Goal: Contribute content: Add original content to the website for others to see

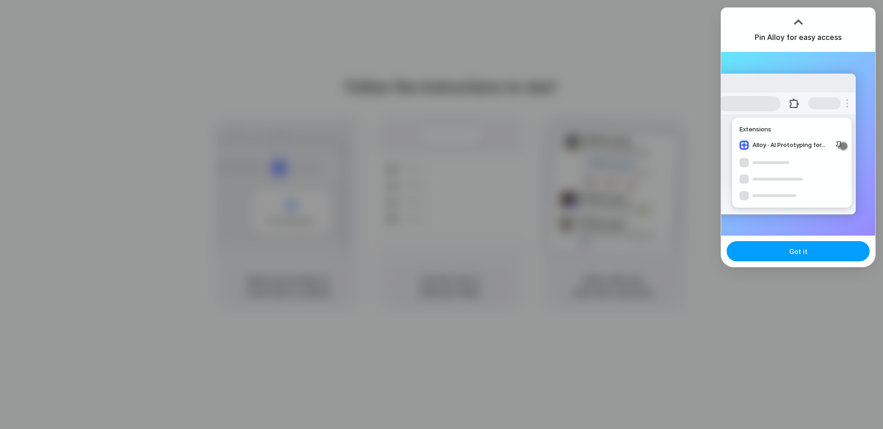
click at [761, 249] on button "Got it" at bounding box center [797, 251] width 143 height 20
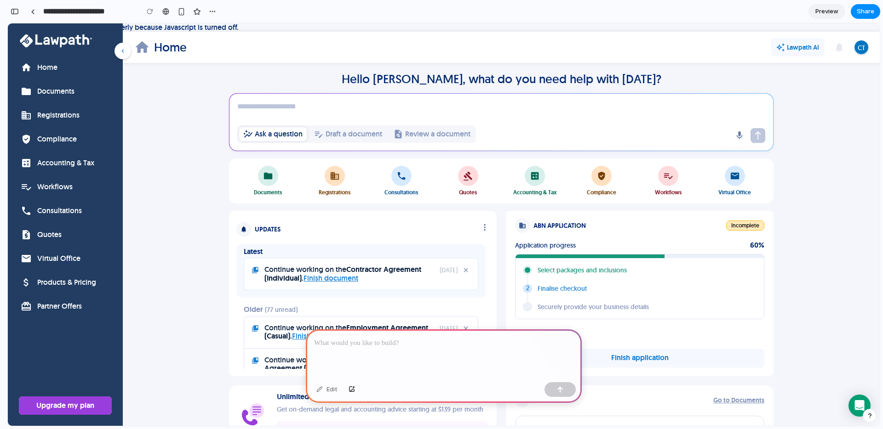
click at [417, 338] on p at bounding box center [443, 343] width 259 height 11
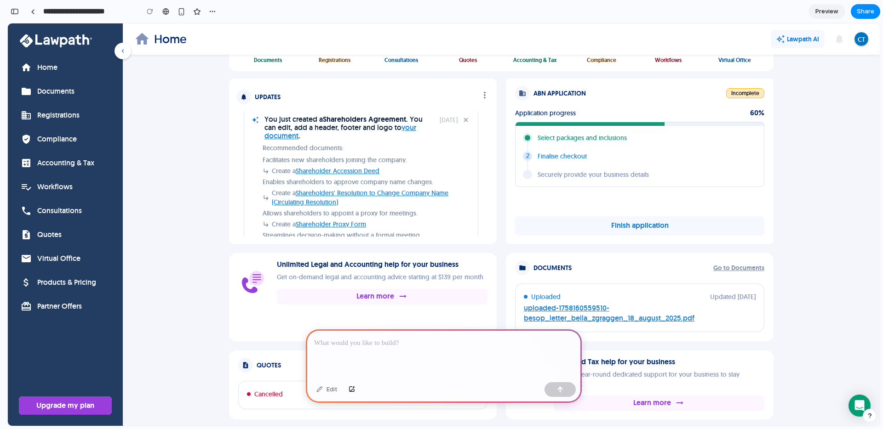
scroll to position [67, 0]
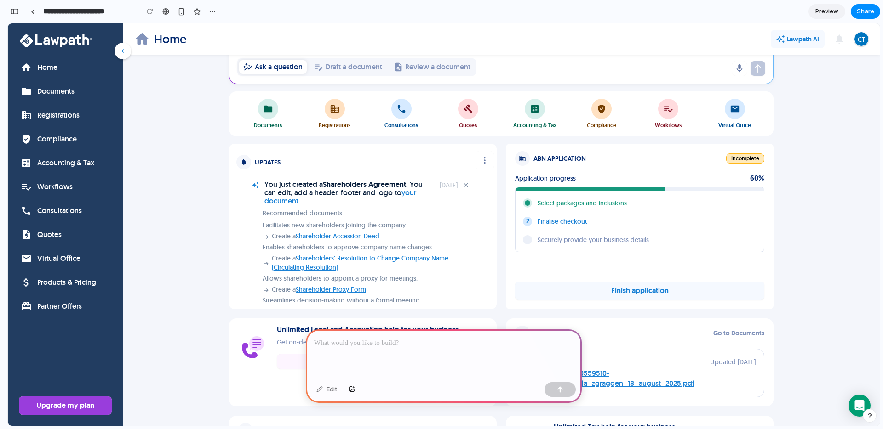
click at [297, 162] on div "notifications Updates more_vert" at bounding box center [362, 160] width 253 height 18
click at [259, 161] on p "Updates" at bounding box center [268, 162] width 26 height 7
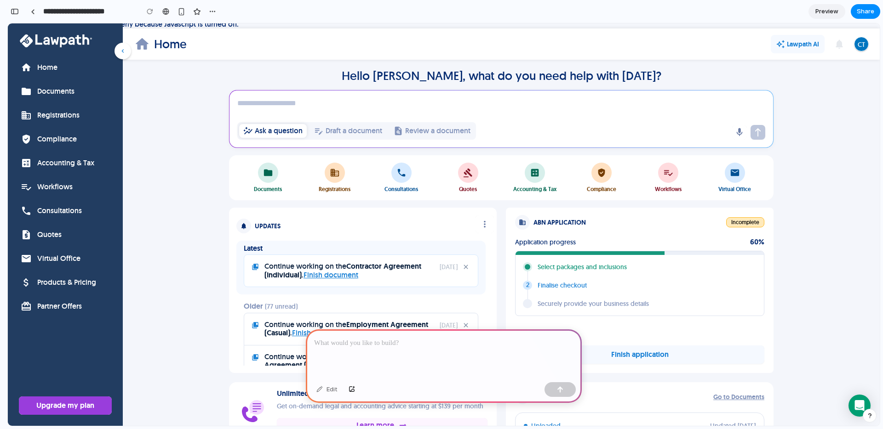
scroll to position [0, 0]
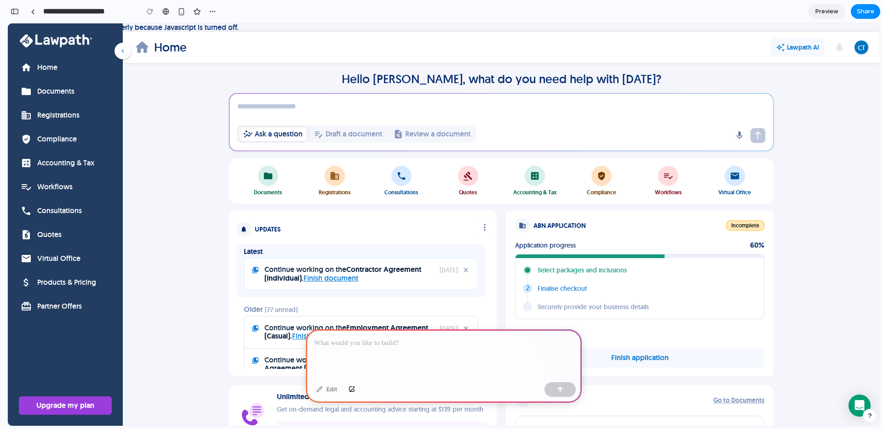
click at [397, 343] on p at bounding box center [443, 343] width 259 height 11
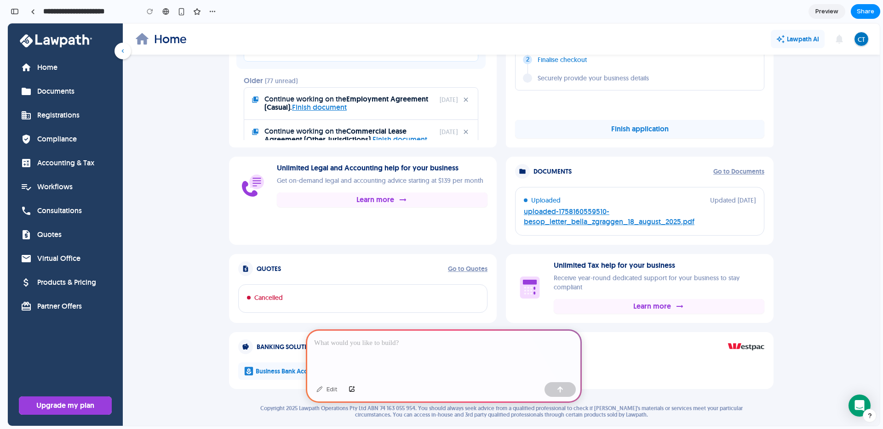
scroll to position [229, 0]
click at [359, 339] on p at bounding box center [443, 343] width 259 height 11
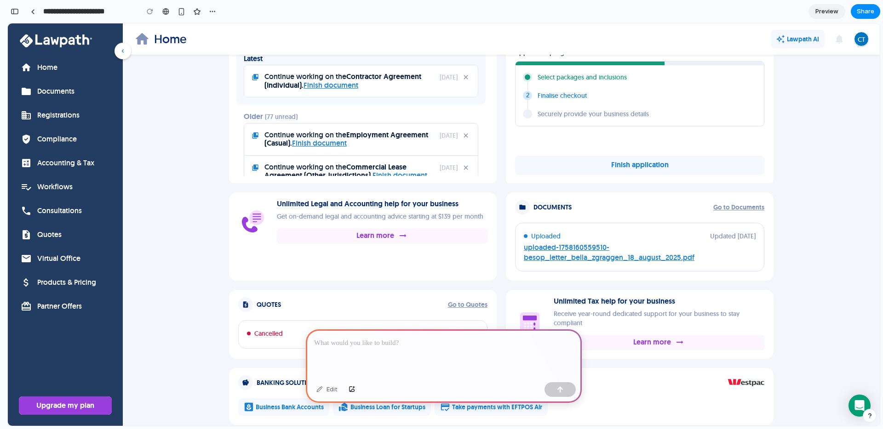
scroll to position [190, 0]
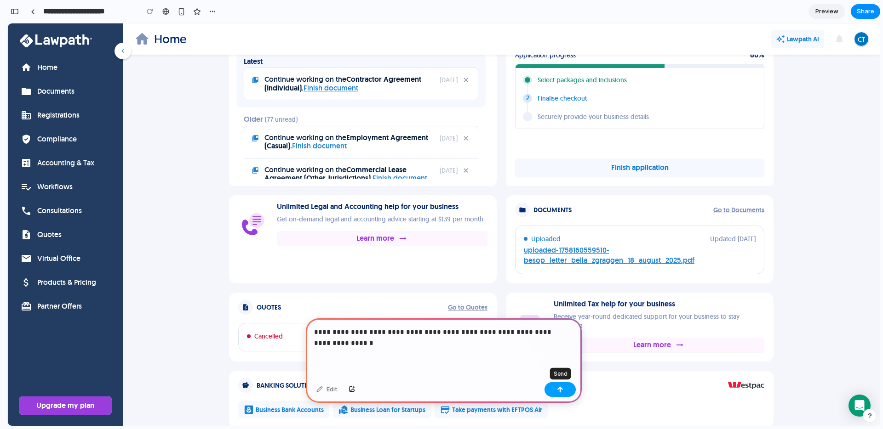
click at [551, 385] on button "button" at bounding box center [559, 390] width 31 height 15
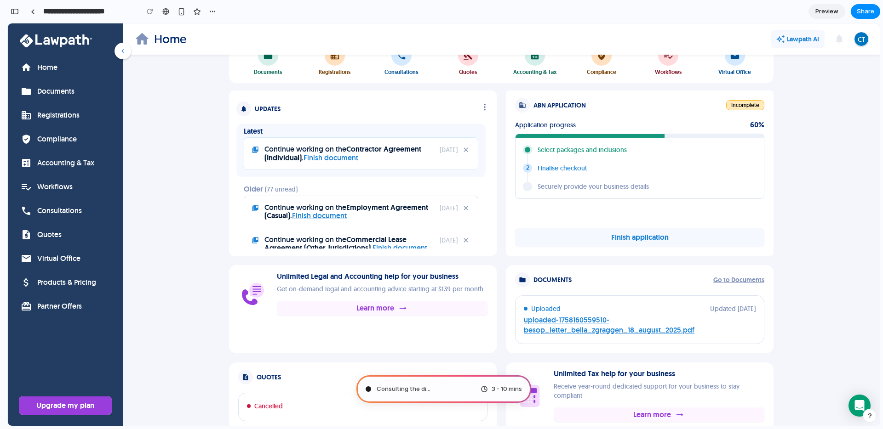
scroll to position [229, 0]
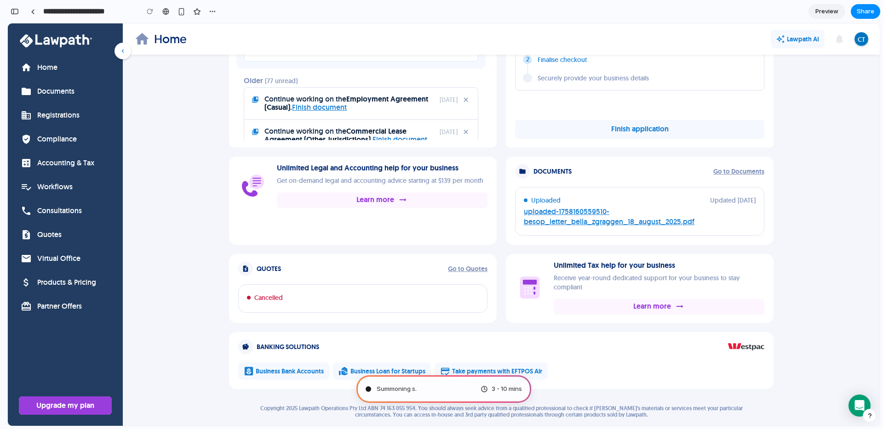
type input "**********"
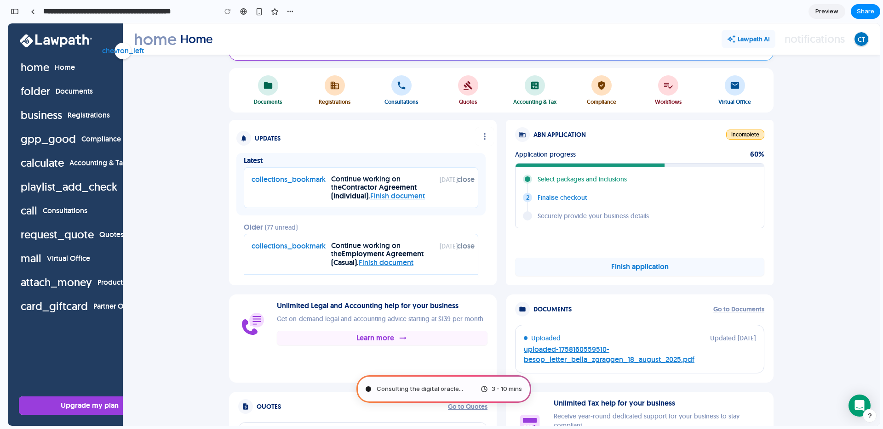
scroll to position [81, 0]
click at [413, 386] on span "Consulting the digital oracle" at bounding box center [418, 389] width 82 height 9
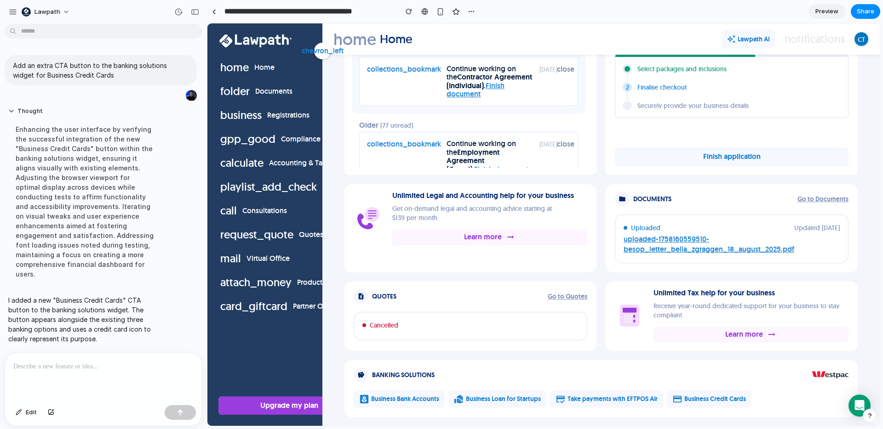
scroll to position [221, 0]
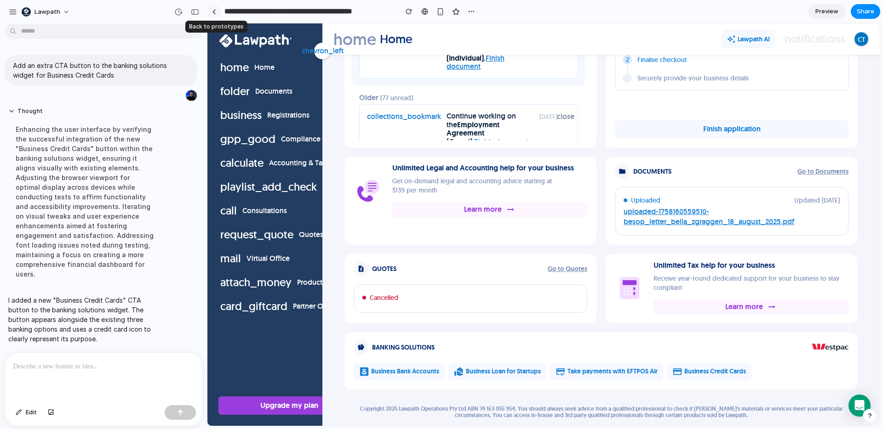
click at [215, 13] on div at bounding box center [214, 11] width 4 height 5
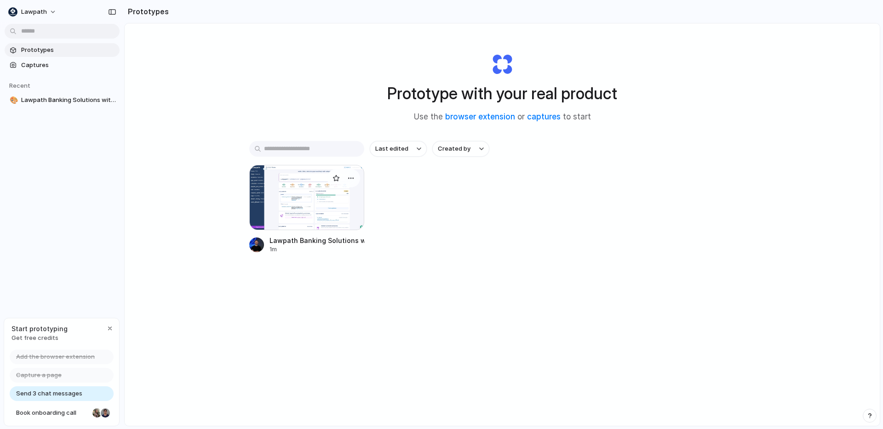
click at [292, 176] on div at bounding box center [306, 197] width 115 height 65
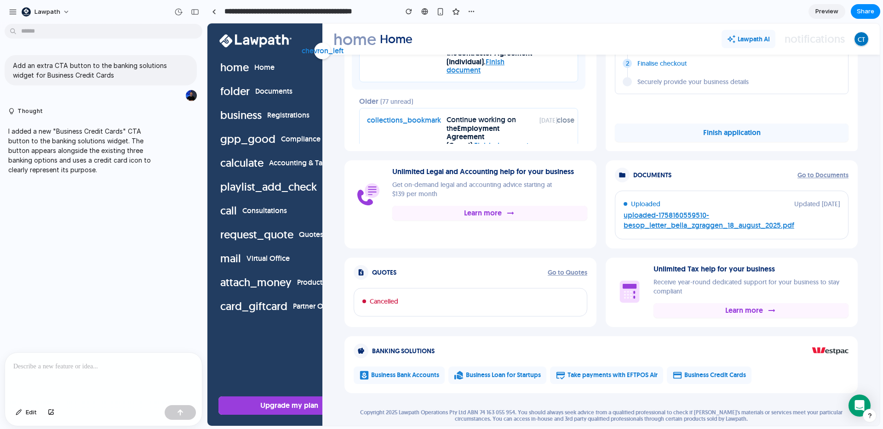
scroll to position [221, 0]
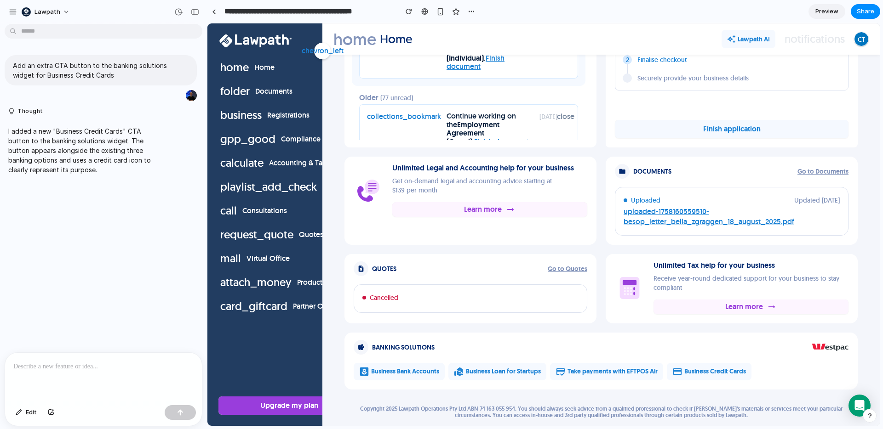
click at [71, 365] on p at bounding box center [103, 366] width 180 height 11
click at [272, 74] on div "home Home" at bounding box center [289, 68] width 148 height 22
click at [323, 52] on button "chevron_left" at bounding box center [322, 51] width 17 height 17
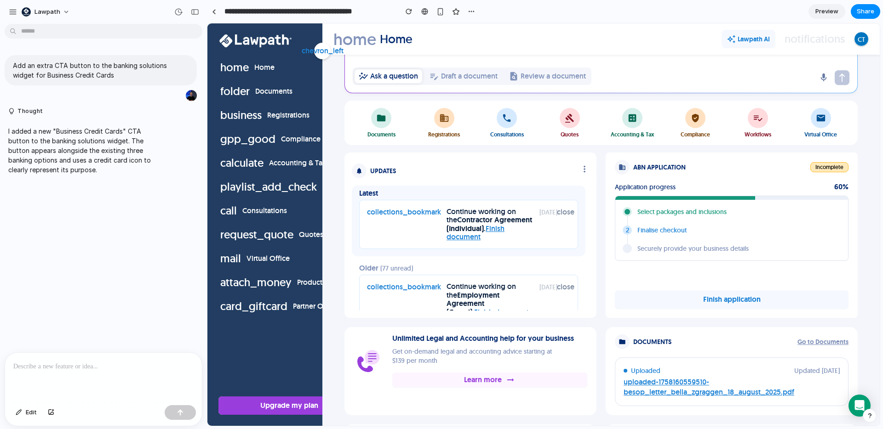
scroll to position [44, 0]
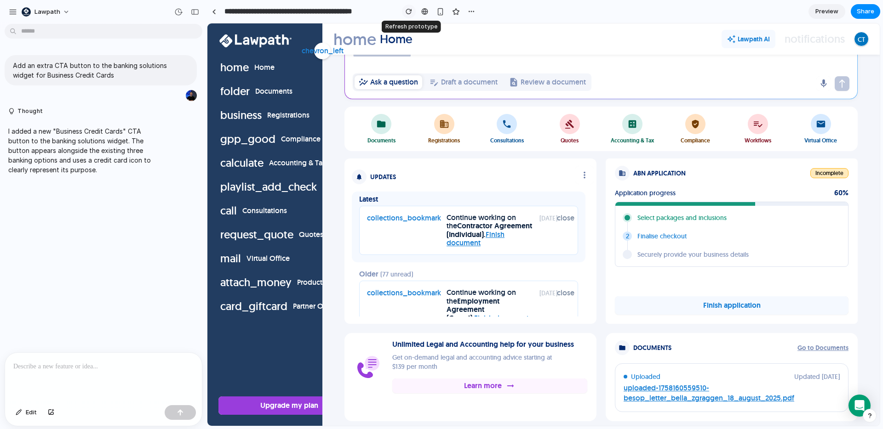
click at [406, 13] on div "button" at bounding box center [408, 11] width 6 height 6
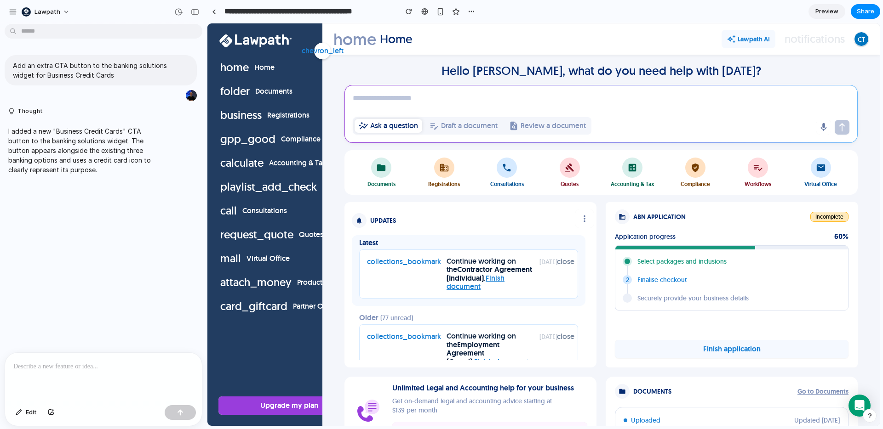
scroll to position [221, 0]
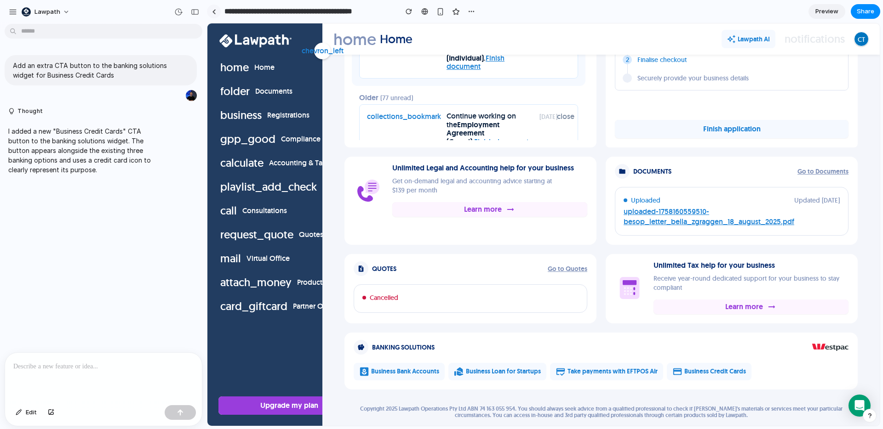
click at [209, 16] on div at bounding box center [214, 12] width 14 height 14
click at [212, 13] on div at bounding box center [214, 11] width 4 height 5
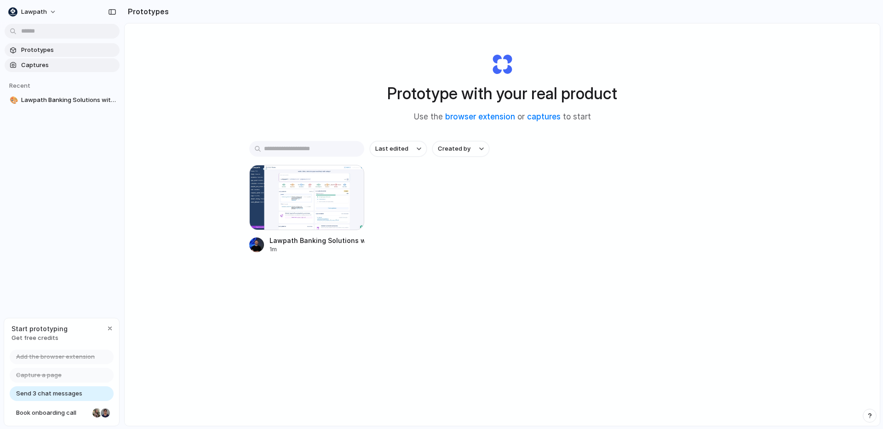
click at [59, 62] on span "Captures" at bounding box center [68, 65] width 95 height 9
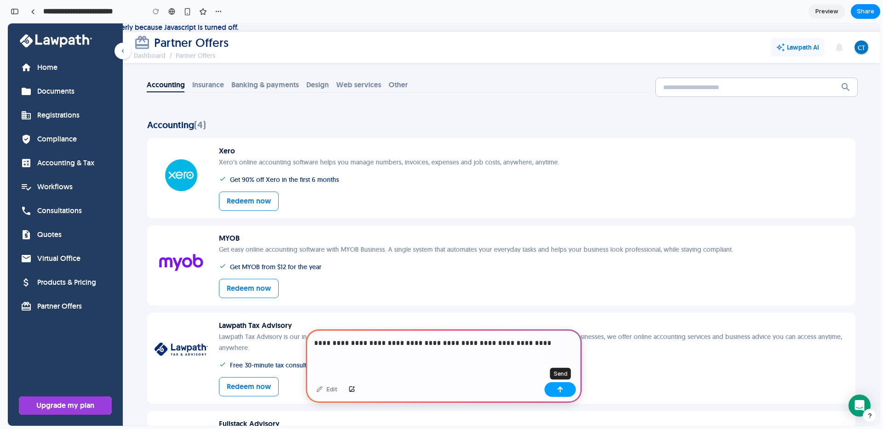
click at [557, 394] on button "button" at bounding box center [559, 390] width 31 height 15
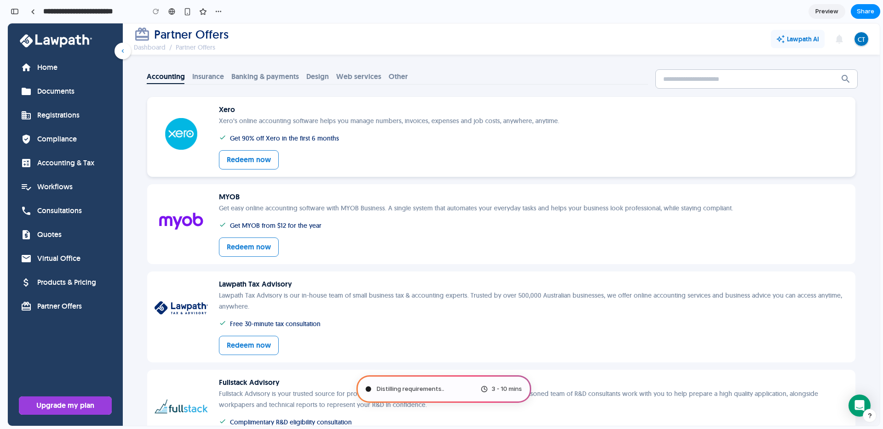
scroll to position [35, 0]
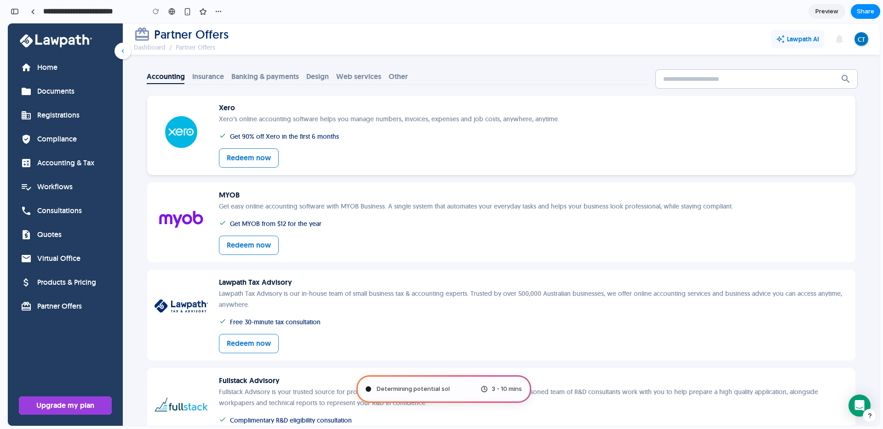
type input "**********"
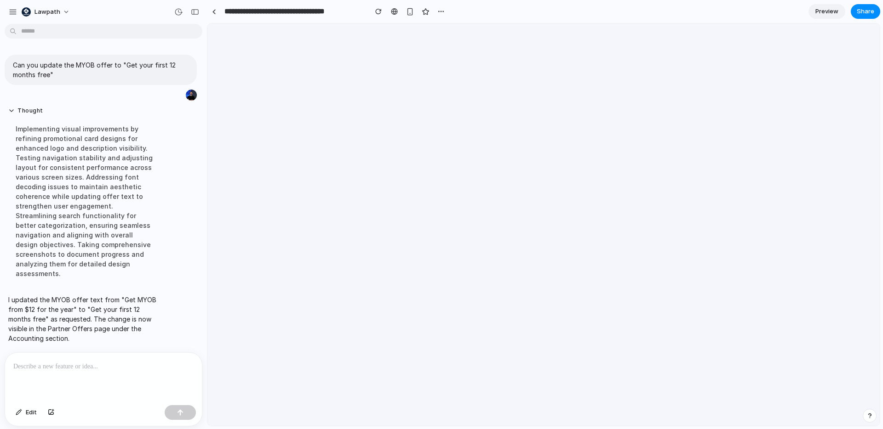
scroll to position [0, 0]
